Goal: Transaction & Acquisition: Obtain resource

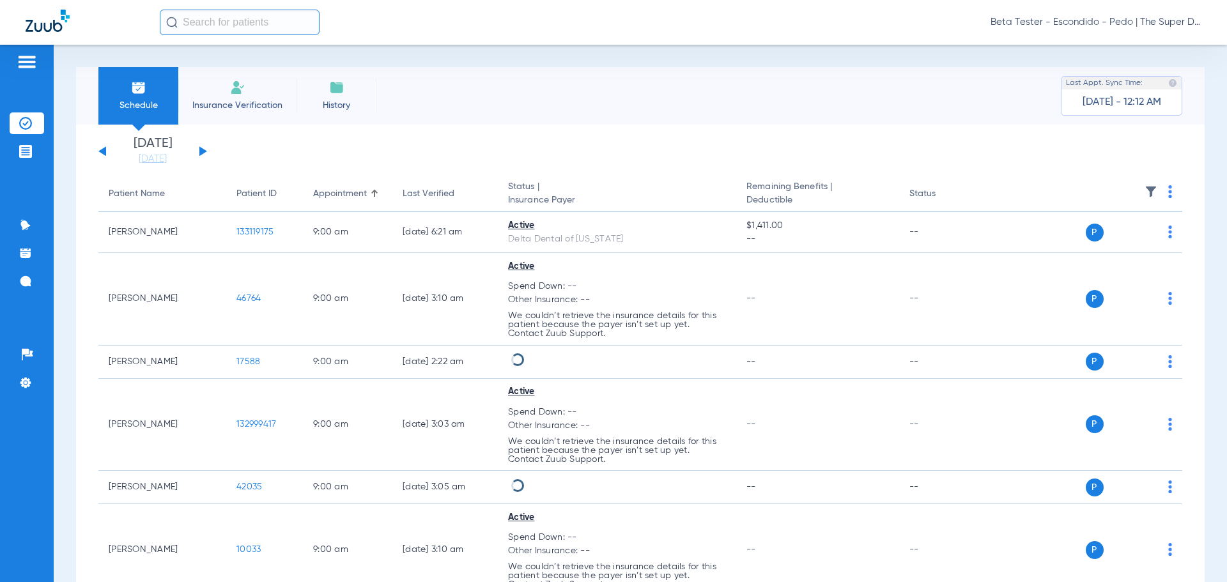
click at [1107, 20] on span "Beta Tester - Escondido - Pedo | The Super Dentists" at bounding box center [1095, 22] width 211 height 13
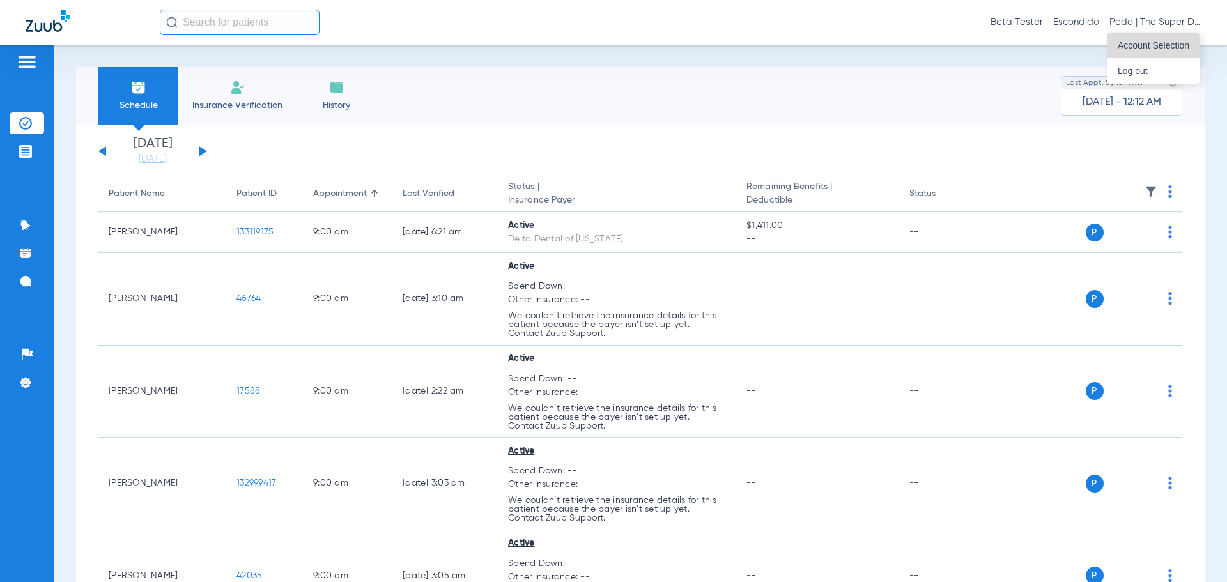
click at [1127, 42] on span "Account Selection" at bounding box center [1153, 45] width 72 height 9
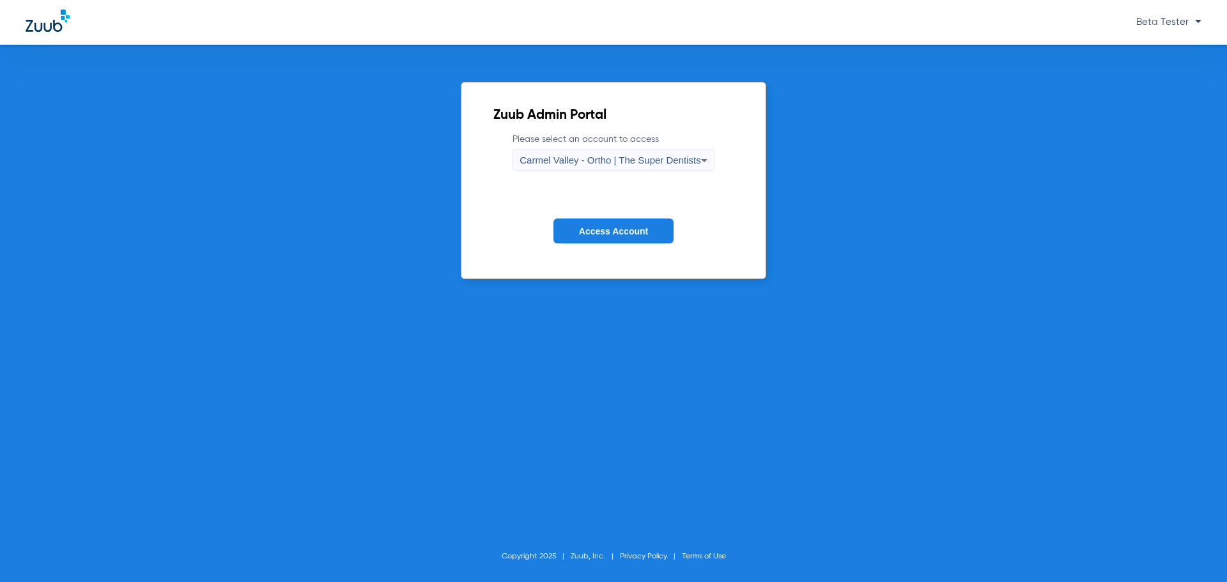
click at [592, 157] on span "Carmel Valley - Ortho | The Super Dentists" at bounding box center [609, 160] width 181 height 11
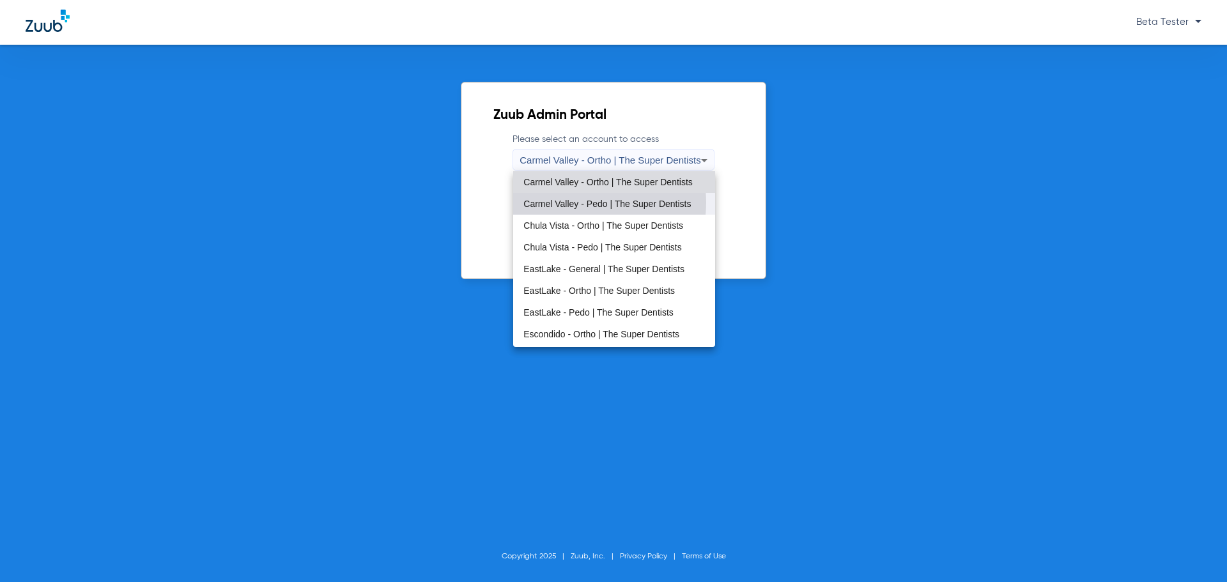
click at [576, 203] on span "Carmel Valley - Pedo | The Super Dentists" at bounding box center [606, 203] width 167 height 9
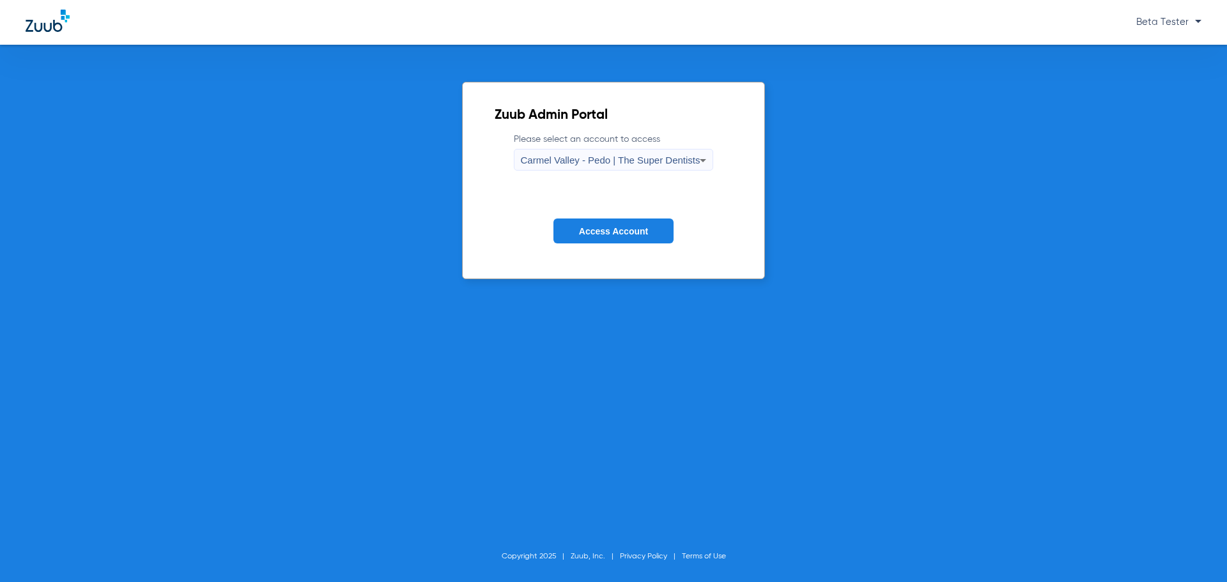
click at [579, 227] on span "Access Account" at bounding box center [613, 231] width 69 height 10
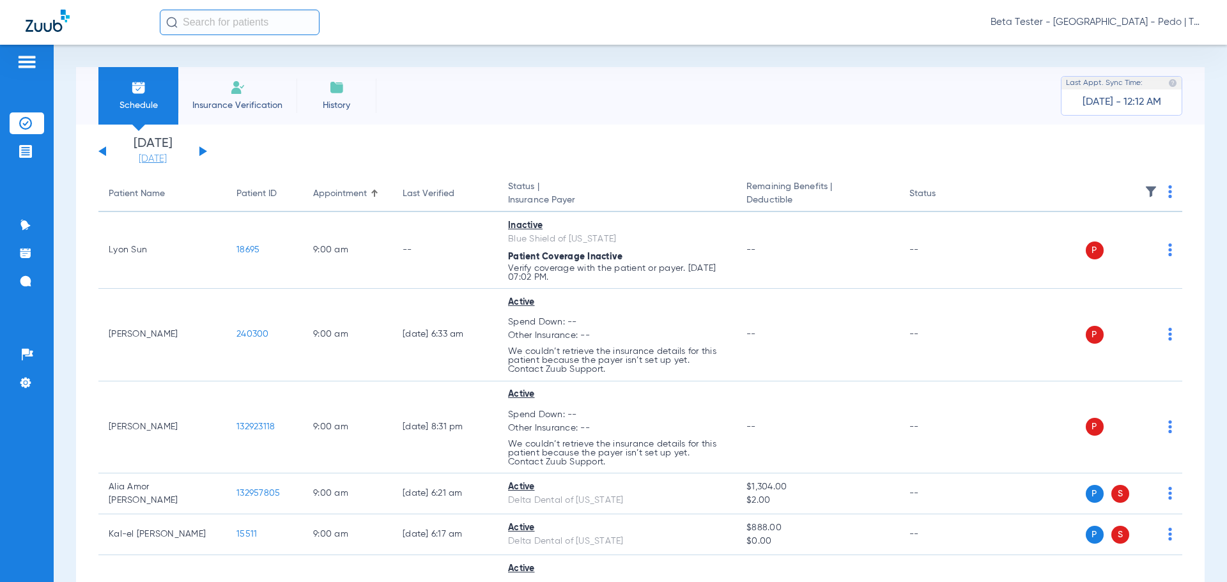
click at [157, 160] on link "[DATE]" at bounding box center [152, 159] width 77 height 13
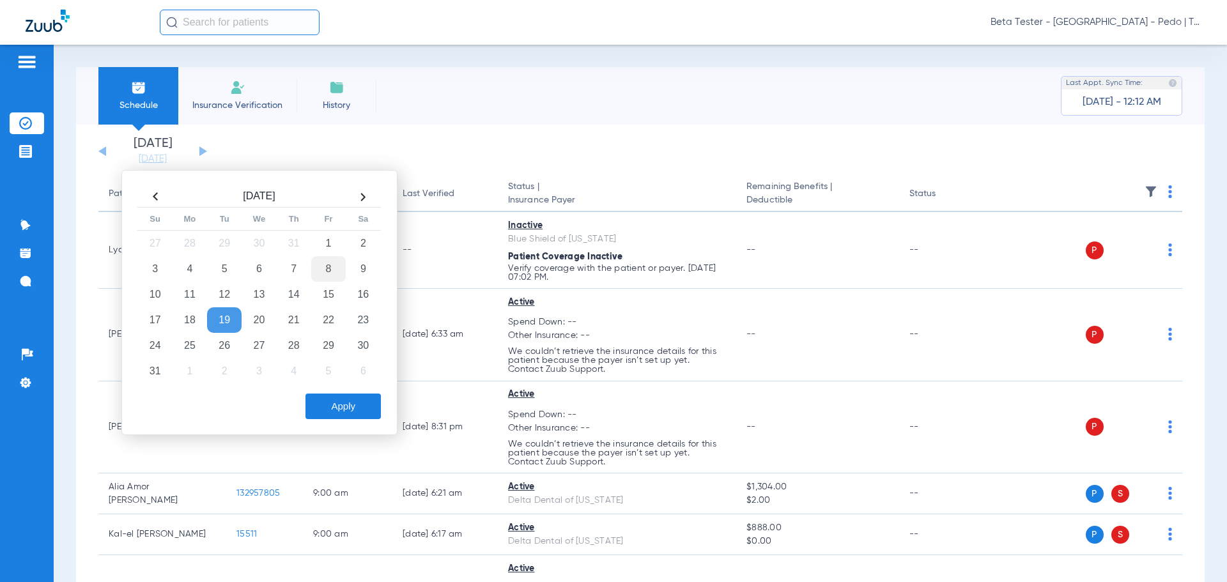
click at [328, 270] on td "8" at bounding box center [328, 269] width 34 height 26
click at [353, 413] on button "Apply" at bounding box center [342, 407] width 75 height 26
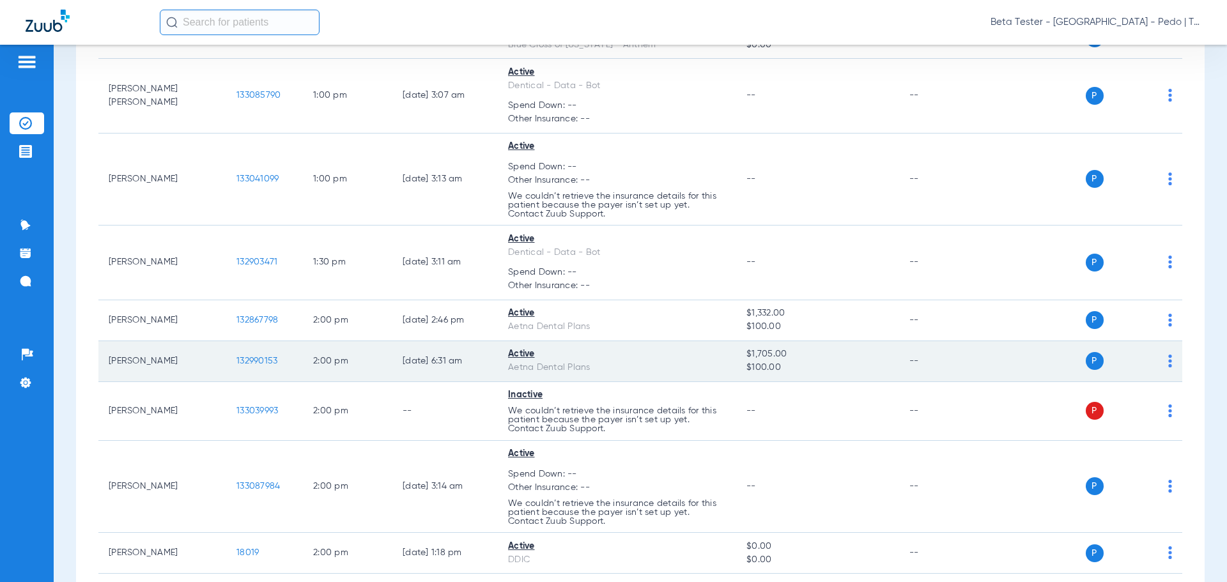
scroll to position [2236, 0]
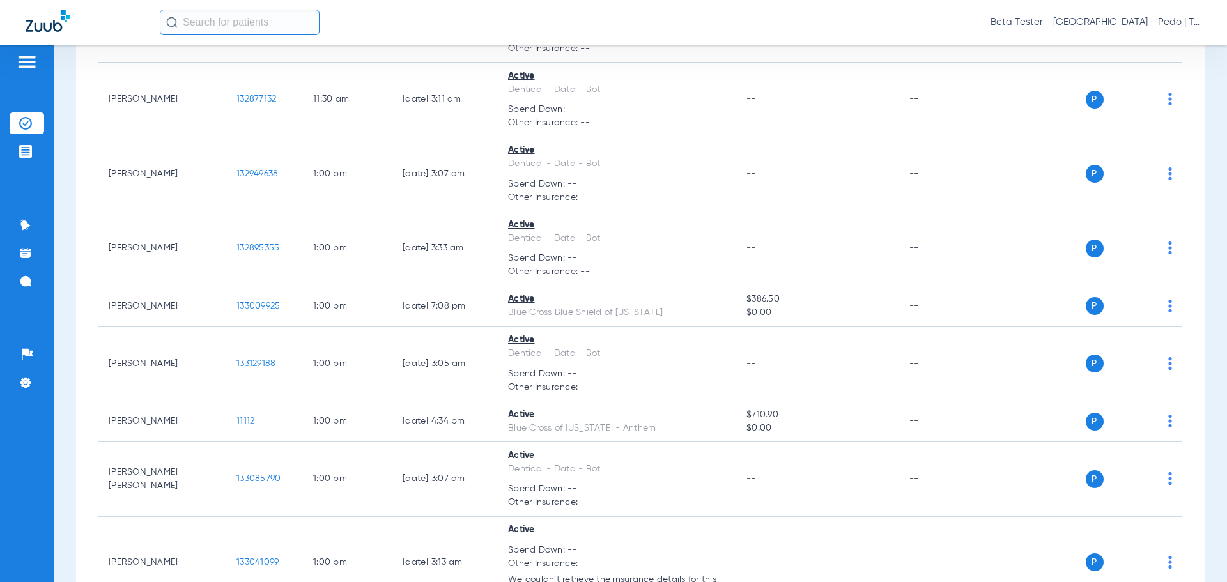
click at [245, 26] on input "text" at bounding box center [240, 23] width 160 height 26
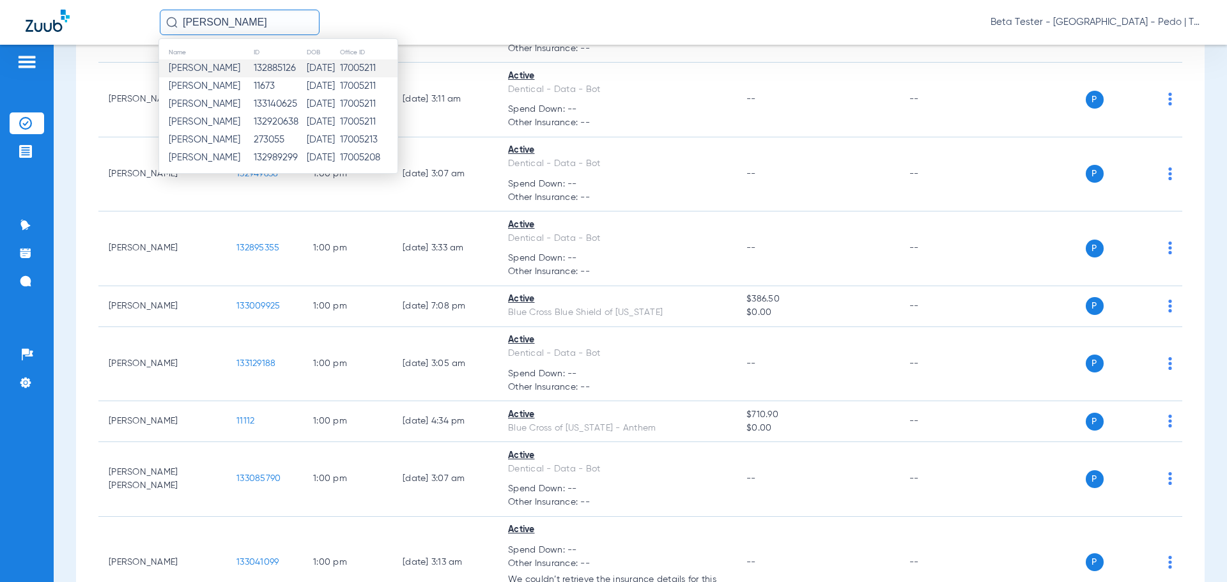
type input "[PERSON_NAME]"
click at [254, 68] on td "132885126" at bounding box center [279, 68] width 53 height 18
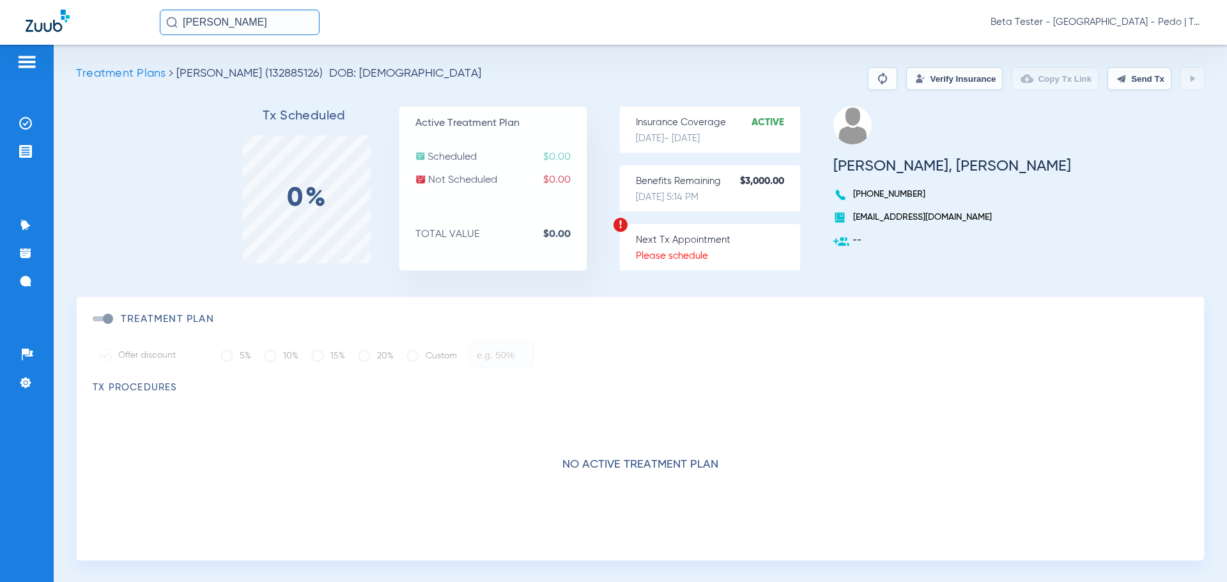
click at [704, 444] on div "No active treatment plan" at bounding box center [640, 474] width 1095 height 160
click at [921, 83] on button "Verify Insurance" at bounding box center [954, 78] width 96 height 23
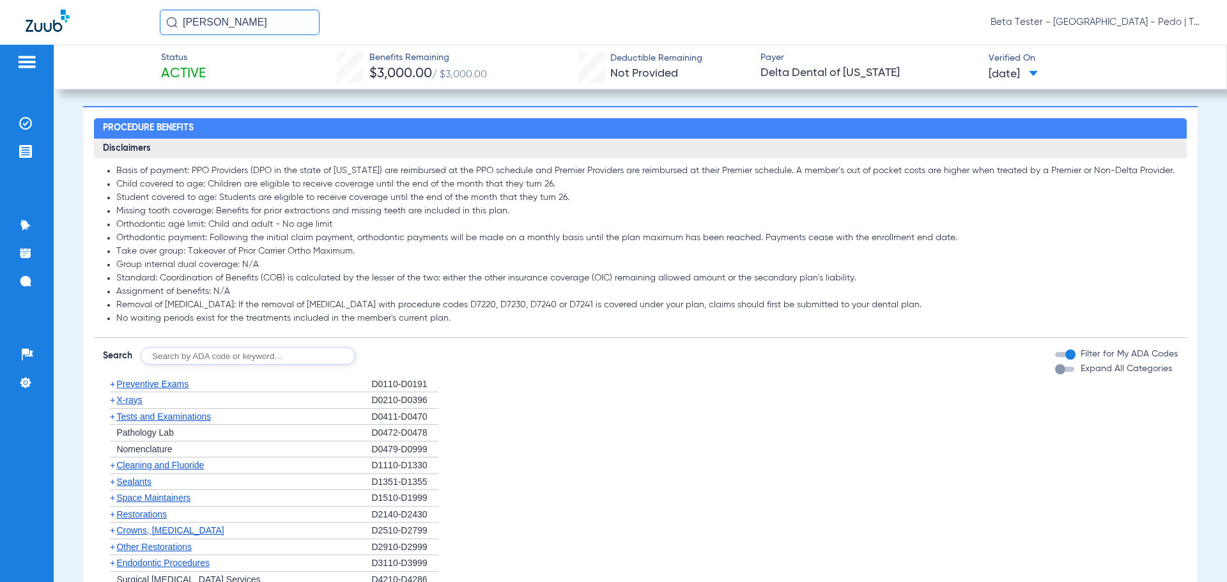
scroll to position [639, 0]
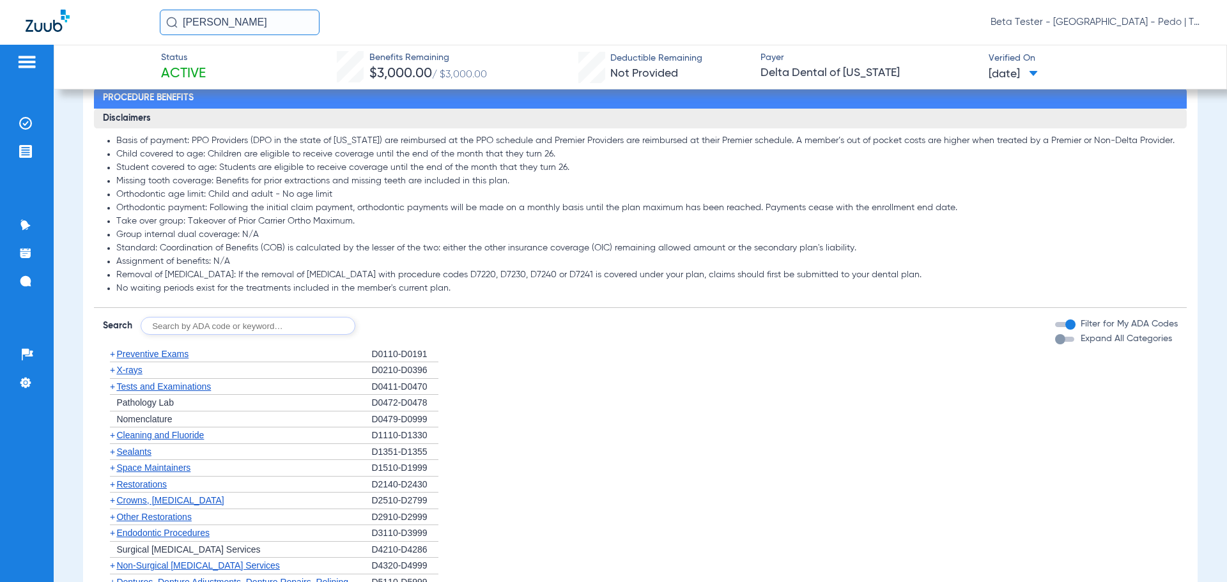
click at [141, 451] on span "Sealants" at bounding box center [133, 452] width 34 height 10
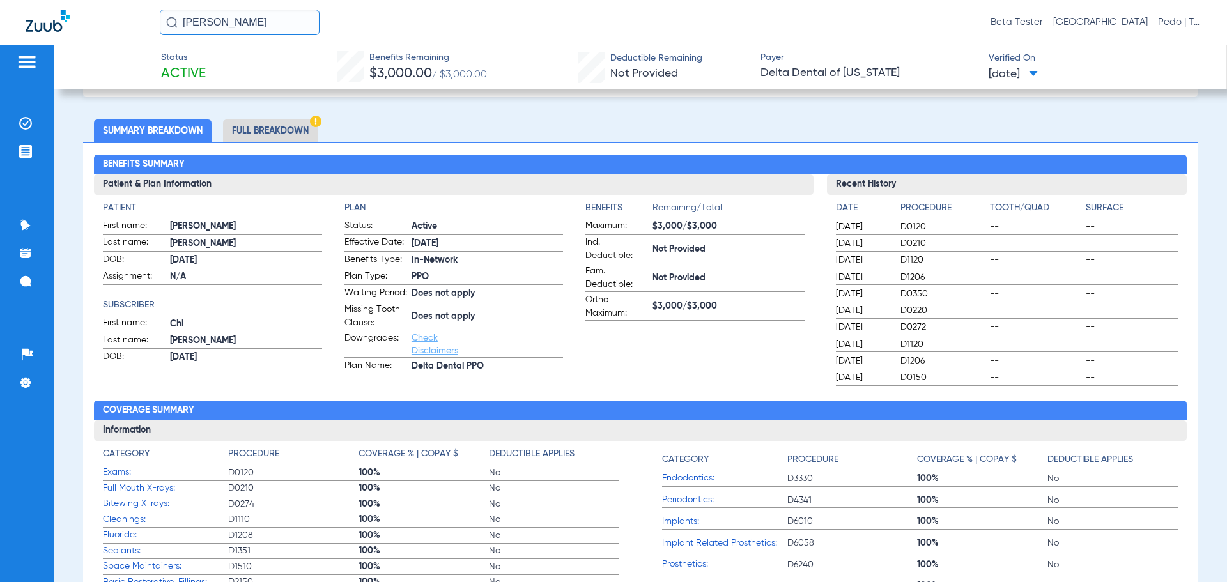
scroll to position [0, 0]
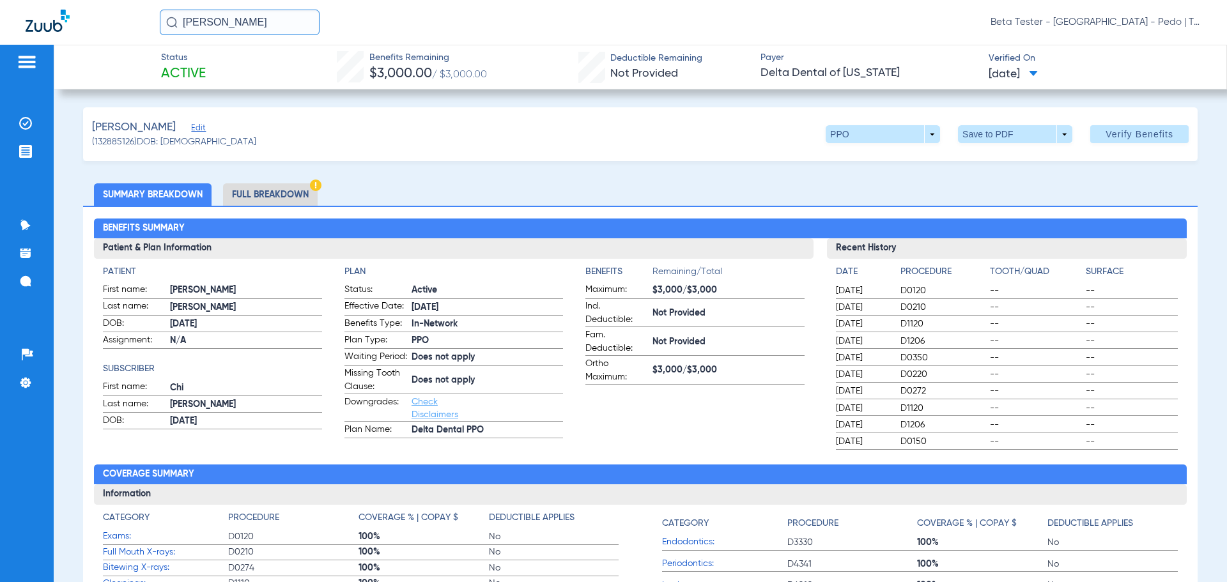
click at [279, 188] on li "Full Breakdown" at bounding box center [270, 194] width 95 height 22
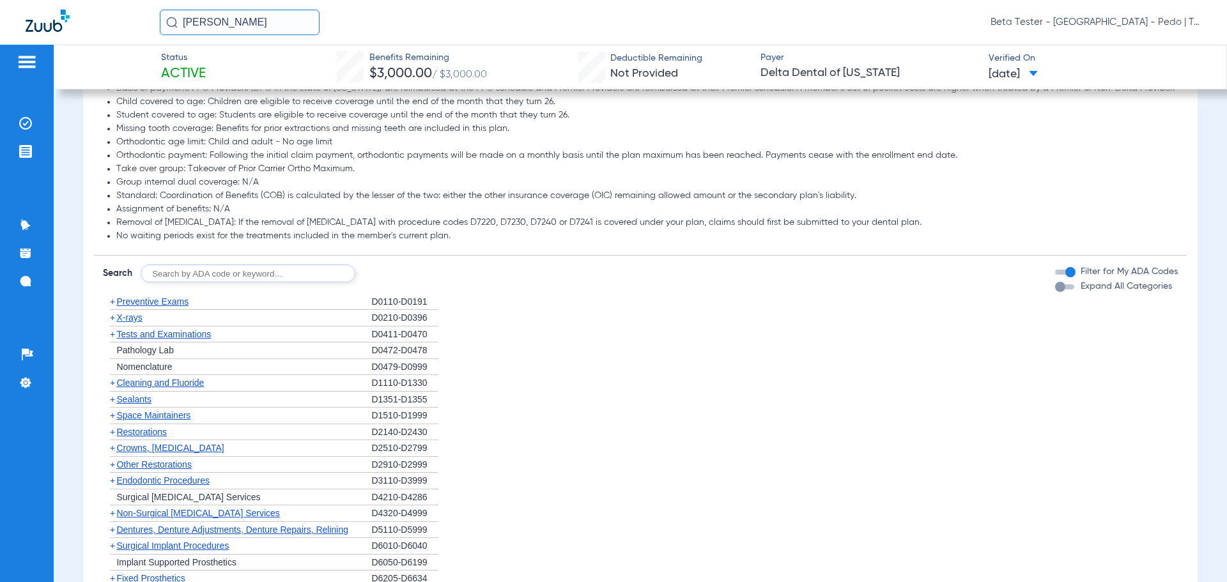
scroll to position [1086, 0]
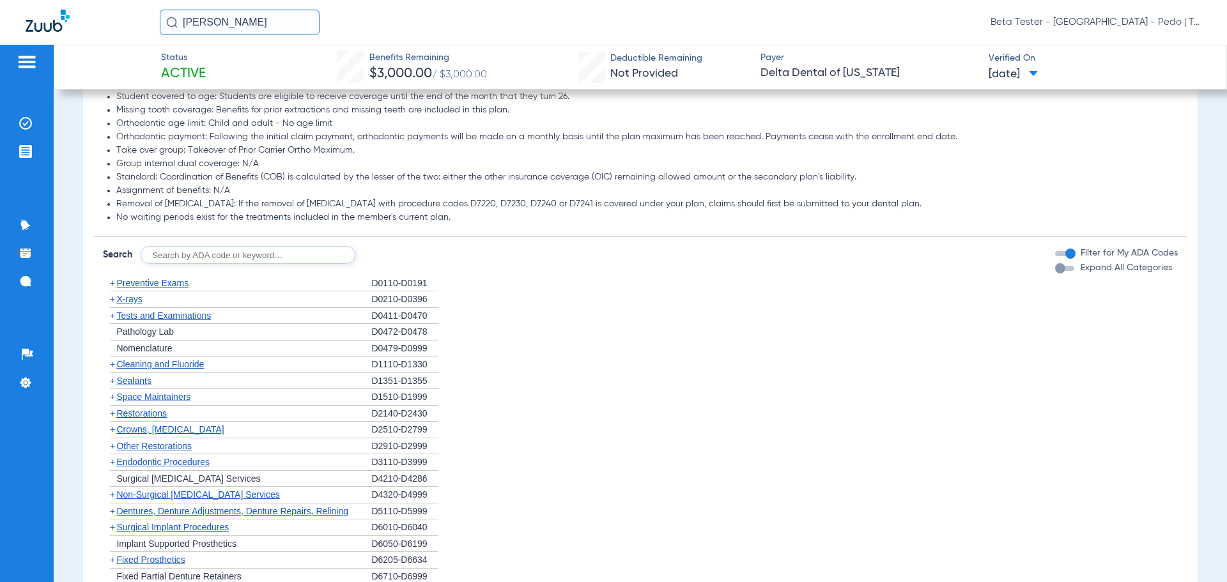
click at [129, 386] on span "Sealants" at bounding box center [133, 381] width 34 height 10
